Goal: Find contact information: Find contact information

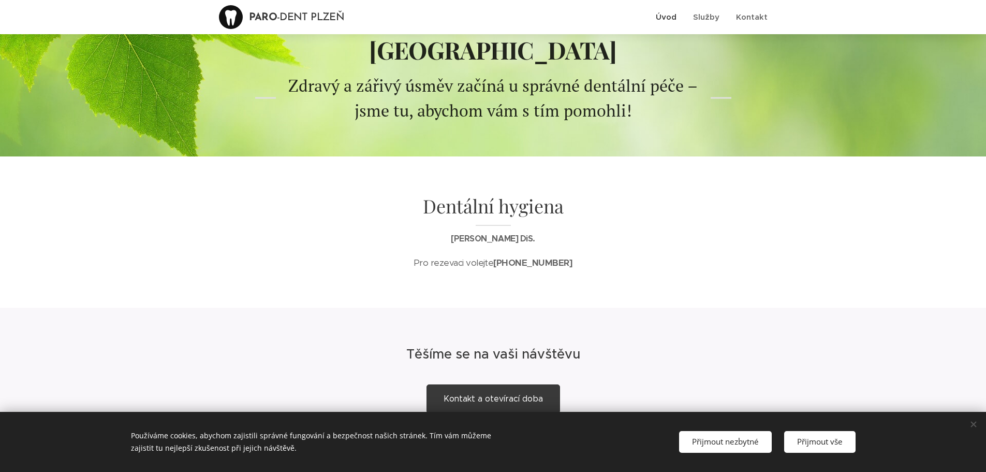
scroll to position [120, 0]
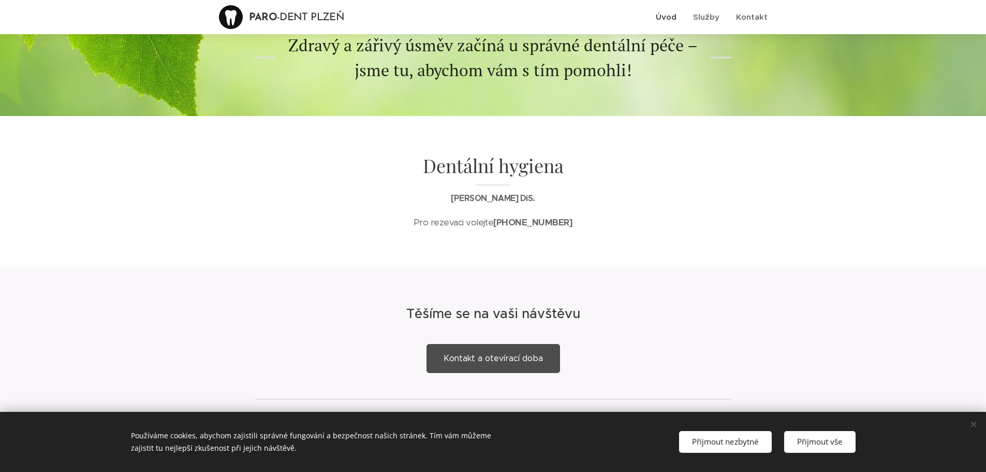
click at [525, 344] on link "Kontakt a otevírací doba" at bounding box center [494, 358] width 134 height 29
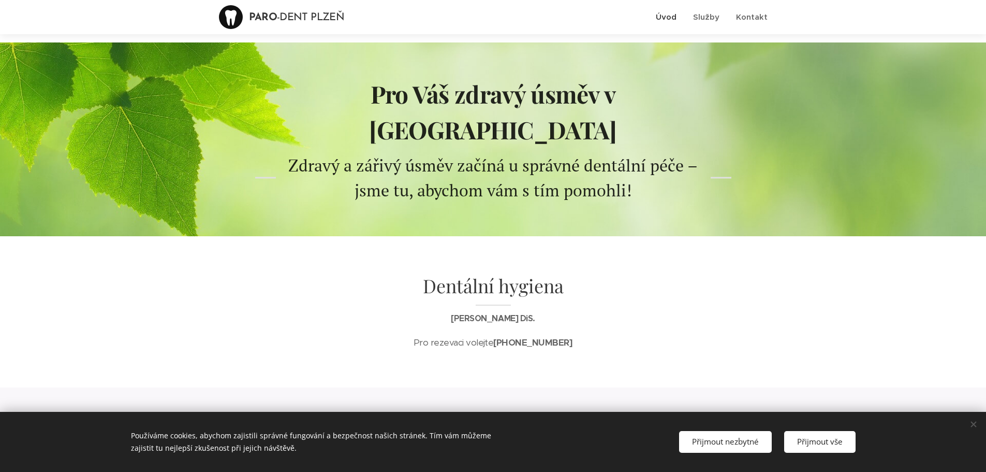
scroll to position [120, 0]
